Goal: Information Seeking & Learning: Learn about a topic

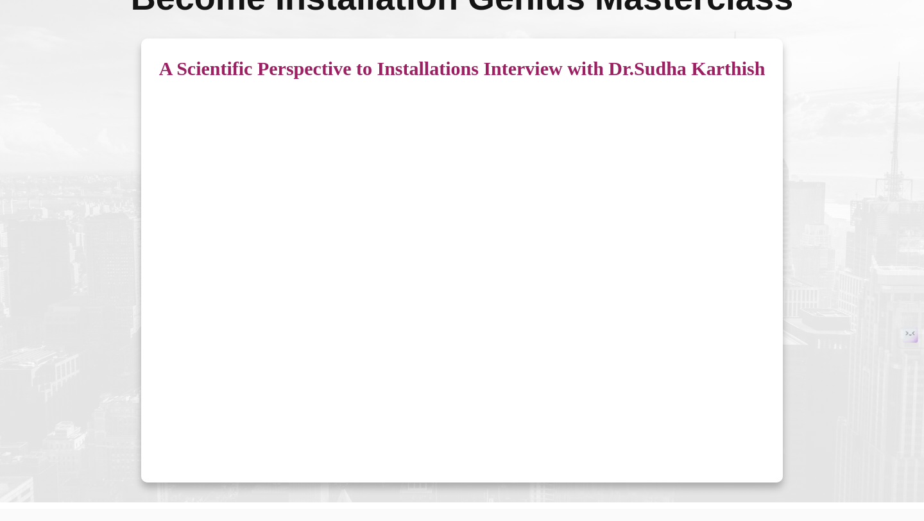
scroll to position [111, 0]
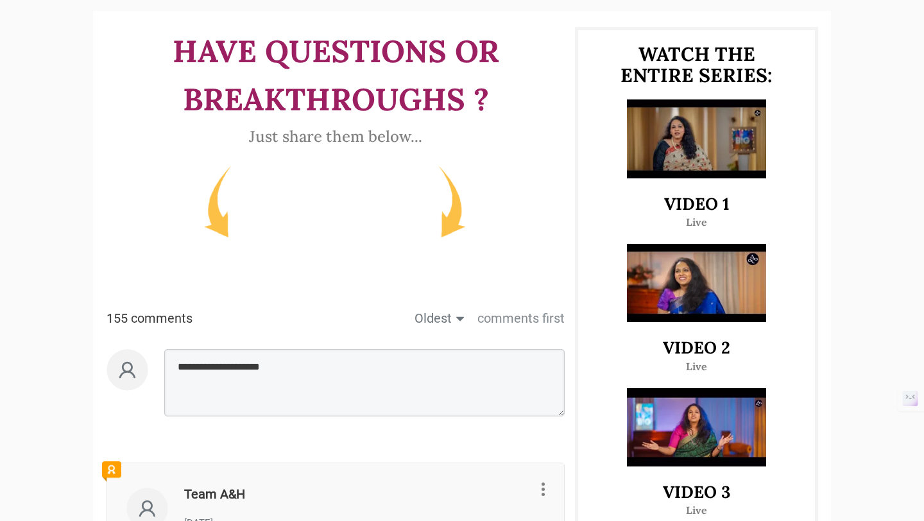
scroll to position [607, 0]
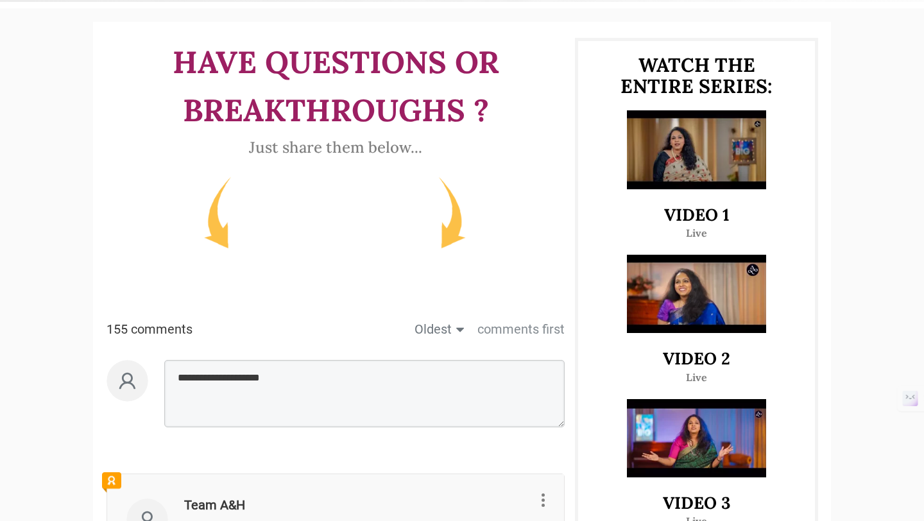
click at [703, 137] on img at bounding box center [696, 149] width 139 height 78
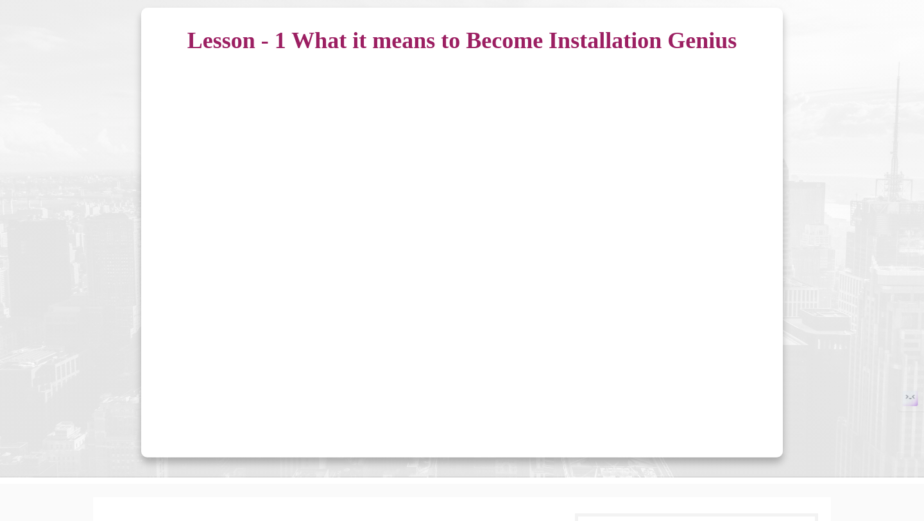
scroll to position [138, 0]
